Goal: Find specific page/section: Find specific page/section

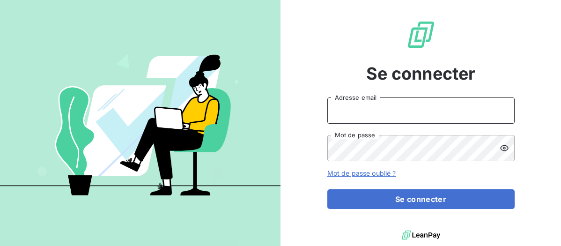
type input "billing@slimpay.com"
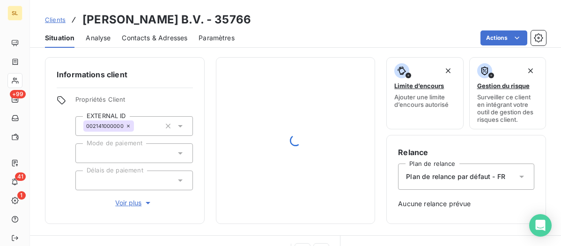
click at [58, 19] on span "Clients" at bounding box center [55, 19] width 21 height 7
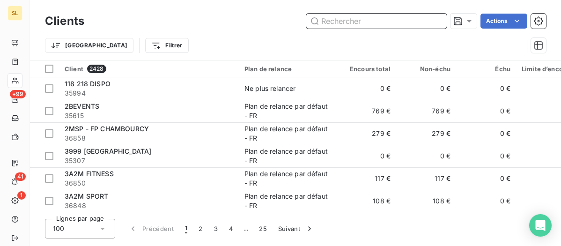
paste input "KMS FITNESS Coulommiers"
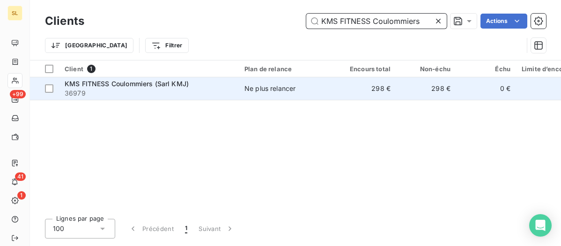
type input "KMS FITNESS Coulommiers"
click at [139, 90] on span "36979" at bounding box center [149, 93] width 169 height 9
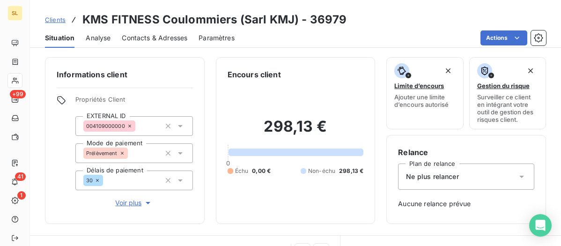
click at [144, 202] on icon "button" at bounding box center [147, 202] width 9 height 9
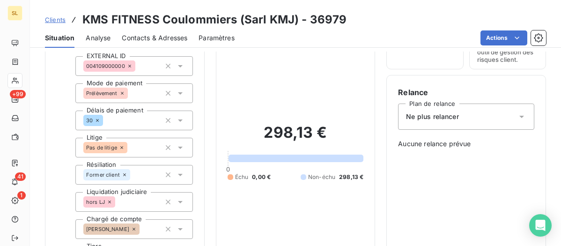
scroll to position [76, 0]
